Goal: Task Accomplishment & Management: Use online tool/utility

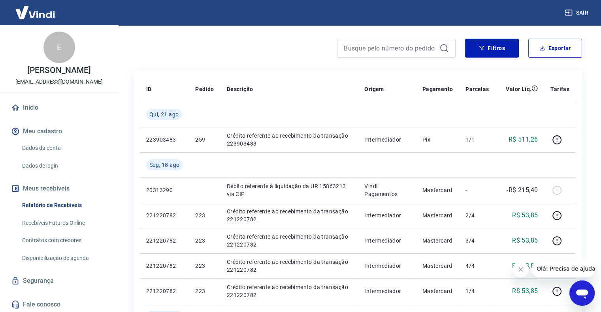
scroll to position [79, 0]
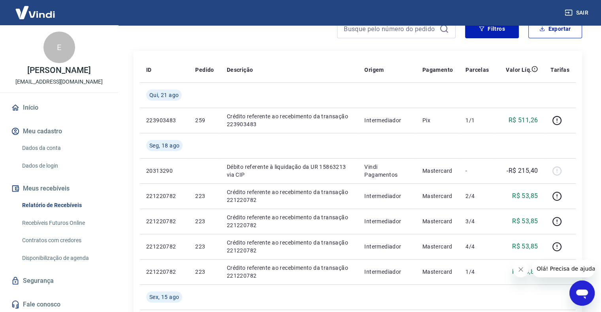
click at [62, 216] on link "Recebíveis Futuros Online" at bounding box center [64, 223] width 90 height 16
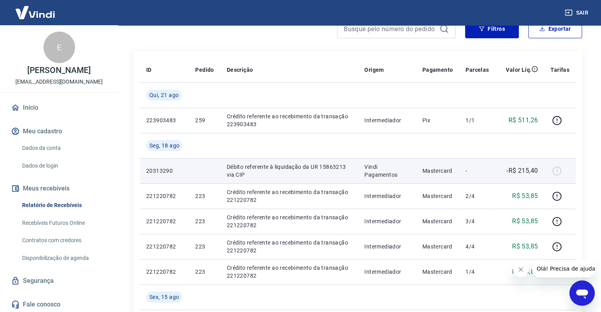
click at [318, 167] on p "Débito referente à liquidação da UR 15863213 via CIP" at bounding box center [289, 171] width 125 height 16
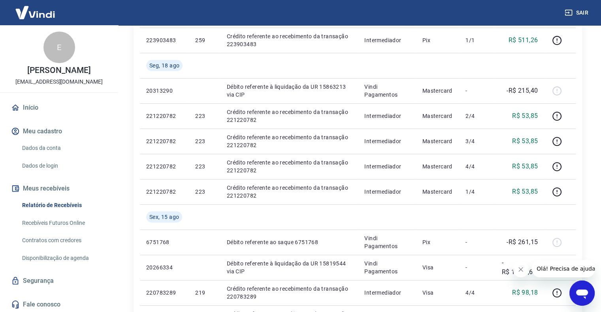
scroll to position [158, 0]
